Goal: Obtain resource: Obtain resource

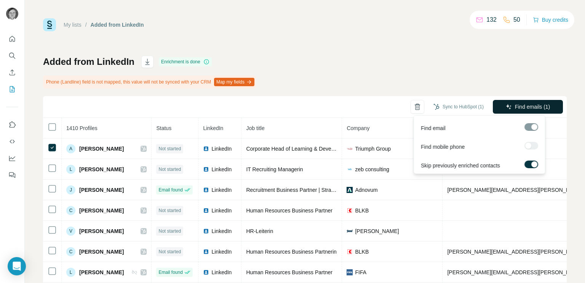
click at [507, 105] on button "Find emails (1)" at bounding box center [528, 107] width 70 height 14
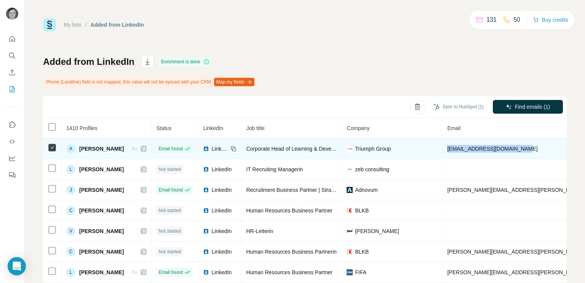
drag, startPoint x: 538, startPoint y: 149, endPoint x: 460, endPoint y: 150, distance: 78.1
click at [460, 150] on td "andreea.chilut@triumph.com" at bounding box center [537, 148] width 188 height 21
copy span "andreea.chilut@triumph.com"
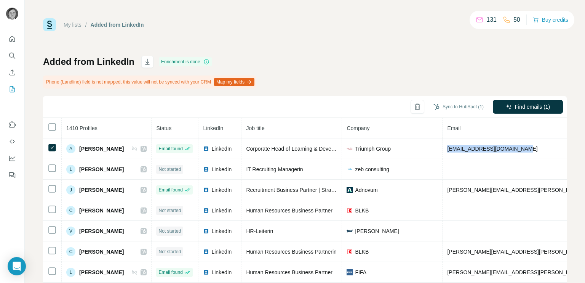
copy span "andreea.chilut@triumph.com"
